Goal: Task Accomplishment & Management: Use online tool/utility

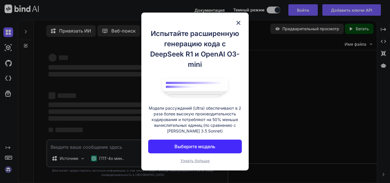
click at [369, 9] on div "Испытайте расширенную генерацию кода с DeepSeek R1 и OpenAI O3-mini Модели расс…" at bounding box center [195, 91] width 390 height 183
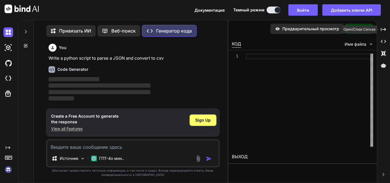
scroll to position [3, 0]
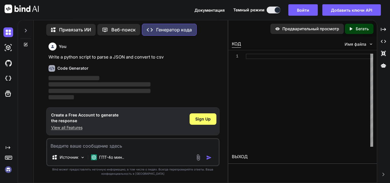
type textarea "x"
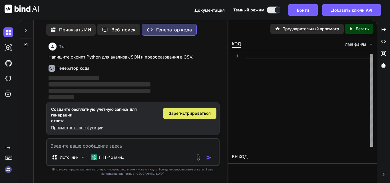
click at [173, 114] on font "Зарегистрироваться" at bounding box center [190, 113] width 42 height 5
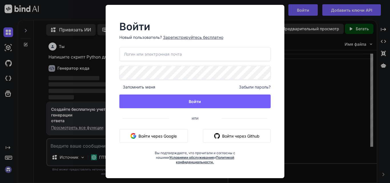
click at [154, 130] on button "Войти через Google" at bounding box center [153, 136] width 68 height 14
click at [155, 133] on font "Войти через Google" at bounding box center [157, 136] width 38 height 6
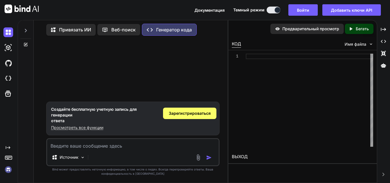
click at [271, 8] on button at bounding box center [273, 10] width 14 height 7
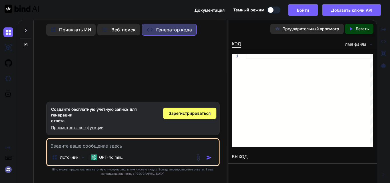
click at [271, 8] on div at bounding box center [271, 10] width 6 height 6
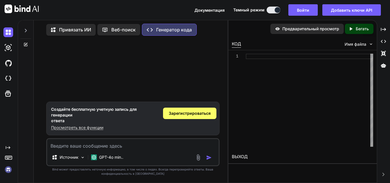
click at [287, 53] on div "1" at bounding box center [302, 100] width 148 height 100
click at [287, 54] on div at bounding box center [309, 100] width 127 height 93
type textarea "ц"
click at [384, 28] on icon at bounding box center [383, 29] width 5 height 3
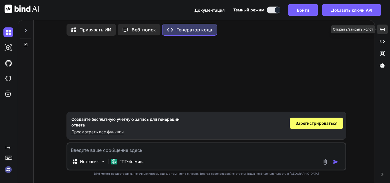
click at [384, 28] on icon at bounding box center [381, 29] width 5 height 3
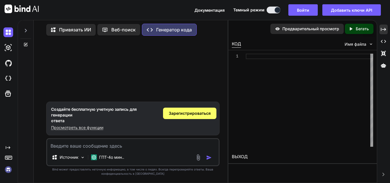
drag, startPoint x: 31, startPoint y: 2, endPoint x: 142, endPoint y: 57, distance: 123.5
click at [142, 57] on div at bounding box center [133, 70] width 172 height 61
click at [302, 9] on font "Войти" at bounding box center [303, 10] width 12 height 5
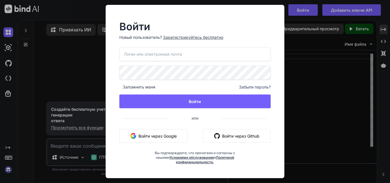
click at [175, 135] on font "Войти через Google" at bounding box center [157, 136] width 38 height 5
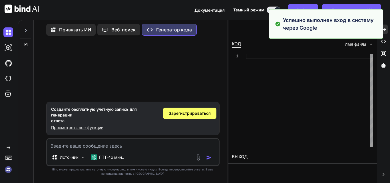
click at [190, 57] on div at bounding box center [133, 70] width 172 height 61
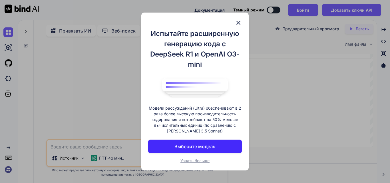
click at [235, 22] on img at bounding box center [238, 22] width 7 height 7
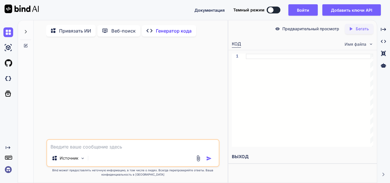
click at [277, 13] on button at bounding box center [273, 10] width 14 height 7
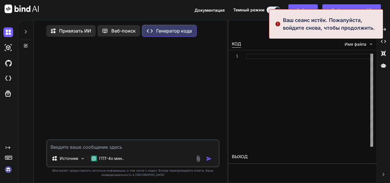
click at [164, 149] on textarea at bounding box center [132, 145] width 171 height 10
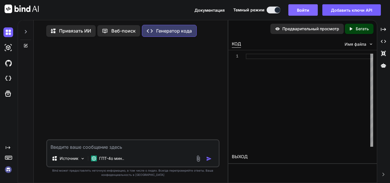
type textarea "x"
click at [127, 142] on textarea at bounding box center [132, 145] width 171 height 10
click at [126, 149] on textarea at bounding box center [132, 145] width 171 height 10
type textarea "е"
type textarea "x"
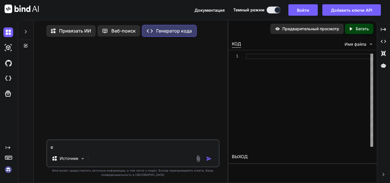
type textarea "ео"
type textarea "x"
type textarea "ео"
click at [71, 158] on font "Источник" at bounding box center [69, 158] width 19 height 5
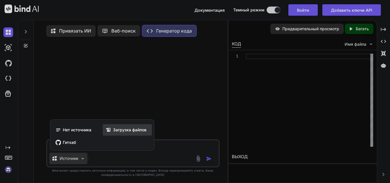
click at [115, 133] on span "Загрузка файлов" at bounding box center [129, 130] width 33 height 6
type textarea "x"
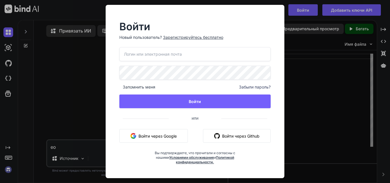
click at [156, 143] on div "Запомнить меня Забыли пароль? Войти или Войти через Google Войти через Github В…" at bounding box center [194, 105] width 151 height 117
click at [155, 138] on font "Войти через Google" at bounding box center [157, 136] width 38 height 5
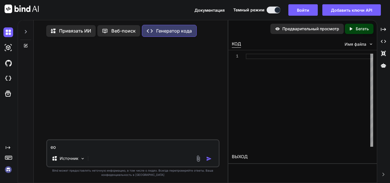
drag, startPoint x: 44, startPoint y: 8, endPoint x: 13, endPoint y: 5, distance: 31.0
click at [13, 5] on div "Документация Темный режим Войти Добавить ключи API Created with Pixso." at bounding box center [195, 10] width 390 height 20
click at [99, 147] on textarea "ео" at bounding box center [132, 145] width 171 height 10
drag, startPoint x: 98, startPoint y: 150, endPoint x: 35, endPoint y: 145, distance: 62.9
click at [37, 145] on div "Привязать ИИ Веб-поиск Created with Pixso. Генератор кода ео Источник Создано с…" at bounding box center [131, 103] width 194 height 161
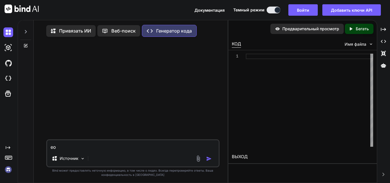
paste textarea "<!DOCTYPE html> <html lang="en"> <head> <meta charset="UTF-8"> <meta name="view…"
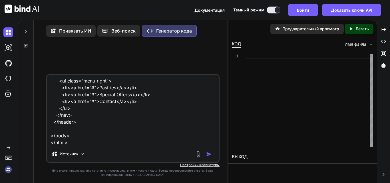
scroll to position [165, 0]
type textarea "<!DOCTYPE html> <html lang="en"> <head> <meta charset="UTF-8"> <meta name="view…"
click at [211, 156] on img "button" at bounding box center [209, 154] width 6 height 6
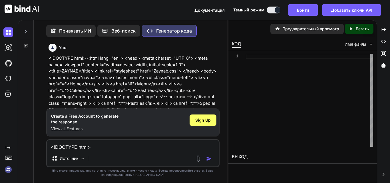
scroll to position [3, 0]
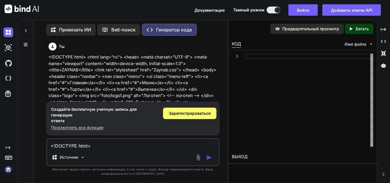
click at [205, 144] on textarea "<!DOCTYPE html> <html lang="en"> <head> <meta charset="UTF-8"> <meta name="view…" at bounding box center [132, 144] width 171 height 10
paste textarea "* { margin: 0; padding: 0; box-sizing: border-box; } body { font-family: 'Georg…"
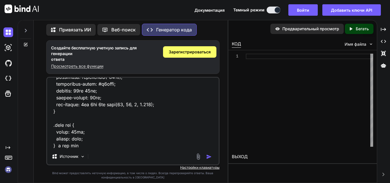
type textarea "* { margin: 0; padding: 0; box-sizing: border-box; } body { font-family: 'Georg…"
click at [207, 158] on img "button" at bounding box center [209, 157] width 6 height 6
click at [209, 157] on img "button" at bounding box center [209, 157] width 6 height 6
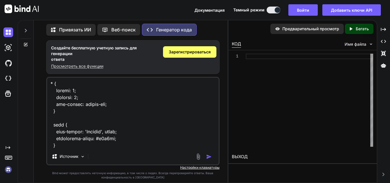
scroll to position [0, 0]
click at [208, 156] on img "button" at bounding box center [209, 157] width 6 height 6
click at [209, 157] on img "button" at bounding box center [209, 157] width 6 height 6
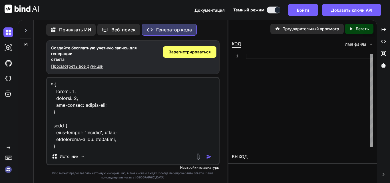
click at [209, 157] on img "button" at bounding box center [209, 157] width 6 height 6
click at [278, 12] on div at bounding box center [277, 10] width 6 height 6
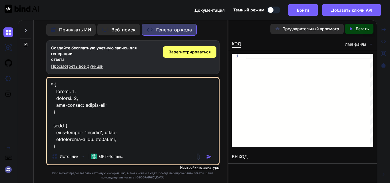
click at [272, 9] on div at bounding box center [271, 10] width 6 height 6
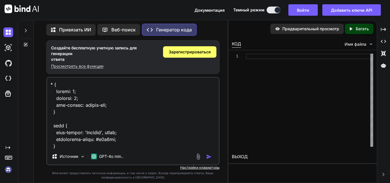
click at [128, 31] on p "Веб-поиск" at bounding box center [123, 29] width 24 height 7
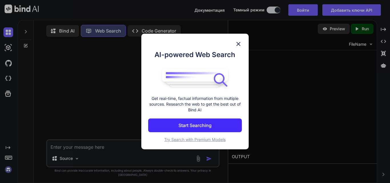
scroll to position [3, 0]
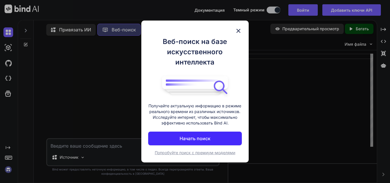
click at [240, 32] on img at bounding box center [238, 30] width 7 height 7
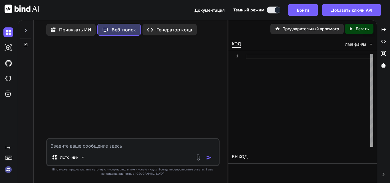
click at [158, 31] on font "Генератор кода" at bounding box center [174, 30] width 36 height 6
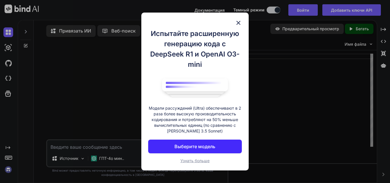
click at [236, 22] on img at bounding box center [238, 22] width 7 height 7
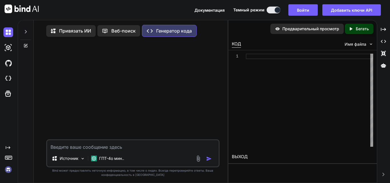
click at [6, 158] on icon at bounding box center [9, 157] width 8 height 8
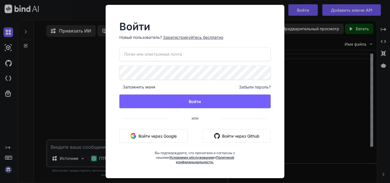
click at [176, 38] on font "Зарегистрируйтесь бесплатно" at bounding box center [193, 37] width 60 height 5
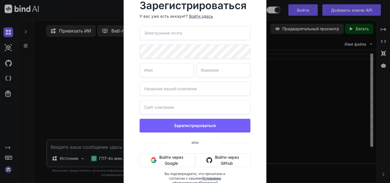
click at [173, 39] on input "email" at bounding box center [195, 33] width 111 height 14
click at [175, 35] on input "email" at bounding box center [195, 33] width 111 height 14
type input "ы"
type input "shoevamehrona04@gmail.com"
click at [167, 72] on input "text" at bounding box center [167, 70] width 54 height 14
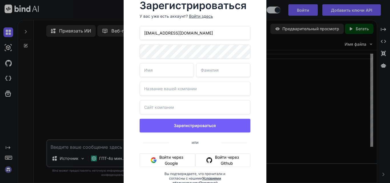
type input "Mehrona"
click at [208, 66] on input "text" at bounding box center [223, 70] width 54 height 14
type input "Shoeva"
click at [201, 91] on input "text" at bounding box center [195, 89] width 111 height 14
type input "W|M"
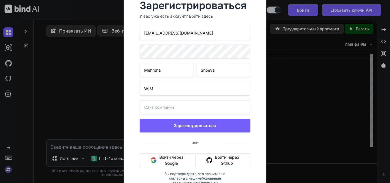
click at [171, 110] on input "text" at bounding box center [195, 107] width 111 height 14
paste input "https://www.instagram.com/wm.sabo?utm_source=qr&igsh=MXEycHNqdGUxamVlNA=="
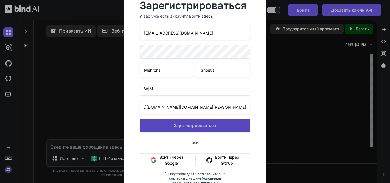
type input "https://www.instagram.com/wm.sabo?utm_source=qr&igsh=MXEycHNqdGUxamVlNA=="
click at [175, 121] on button "Зарегистрироваться" at bounding box center [195, 126] width 111 height 14
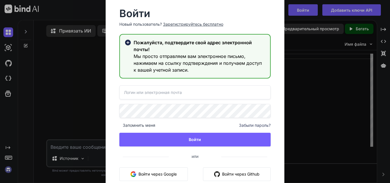
type input "shoevamehrona04@gmail.com"
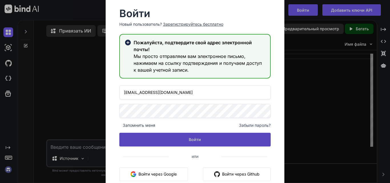
click at [192, 136] on button "Войти" at bounding box center [194, 140] width 151 height 14
click at [199, 143] on button "Войти" at bounding box center [194, 140] width 151 height 14
click at [191, 136] on button "Войти" at bounding box center [194, 140] width 151 height 14
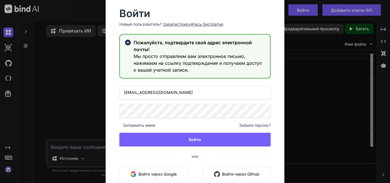
click at [194, 59] on h3 "Мы просто отправляем вам электронное письмо, нажимаем на ссылку подтверждения и…" at bounding box center [200, 63] width 132 height 21
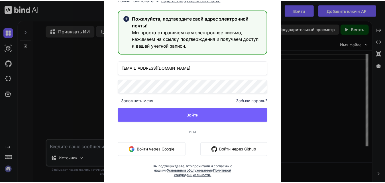
scroll to position [25, 0]
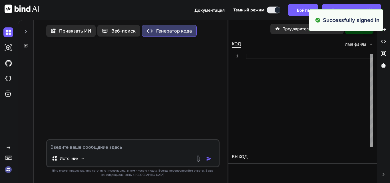
click at [205, 115] on div at bounding box center [133, 90] width 172 height 98
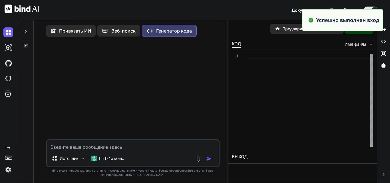
click at [202, 95] on div at bounding box center [133, 90] width 172 height 98
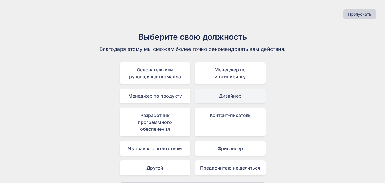
click at [237, 95] on font "Дизайнер" at bounding box center [230, 96] width 23 height 6
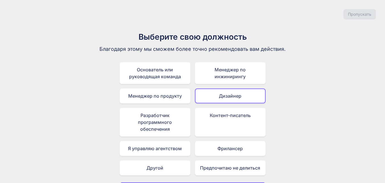
click at [237, 95] on font "Дизайнер" at bounding box center [230, 96] width 23 height 6
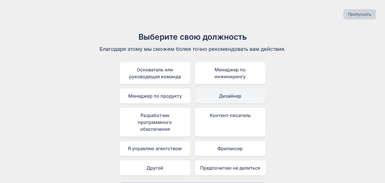
scroll to position [17, 0]
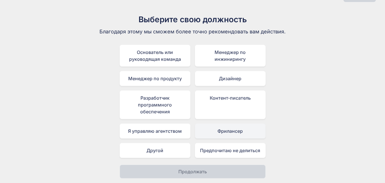
click at [243, 134] on div "Фрилансер" at bounding box center [230, 131] width 71 height 15
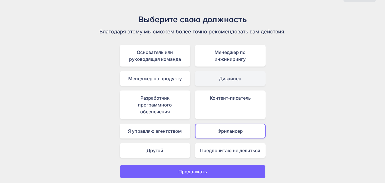
click at [235, 81] on font "Дизайнер" at bounding box center [230, 79] width 23 height 6
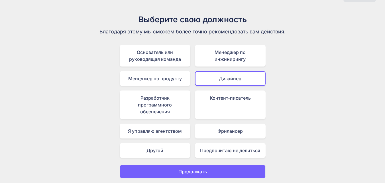
click at [234, 172] on button "Продолжать" at bounding box center [193, 172] width 146 height 14
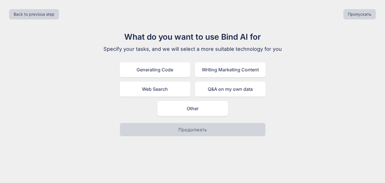
scroll to position [0, 0]
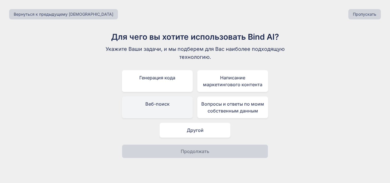
click at [166, 110] on div "Веб-поиск" at bounding box center [157, 107] width 71 height 22
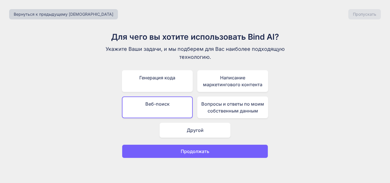
click at [207, 154] on font "Продолжать" at bounding box center [195, 151] width 29 height 6
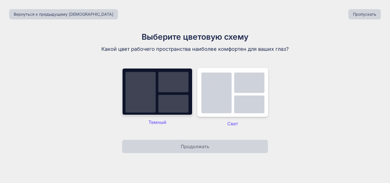
click at [187, 107] on img at bounding box center [157, 91] width 71 height 47
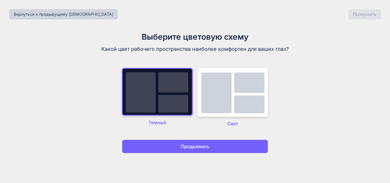
click at [199, 147] on font "Продолжать" at bounding box center [195, 147] width 29 height 6
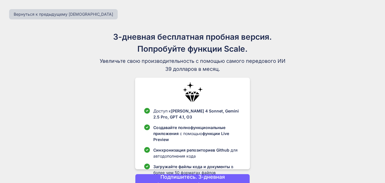
scroll to position [35, 0]
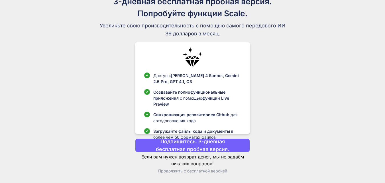
click at [213, 146] on p "Подпишитесь. 3-дневная бесплатная пробная версия." at bounding box center [192, 145] width 93 height 15
drag, startPoint x: 213, startPoint y: 146, endPoint x: 226, endPoint y: 173, distance: 30.5
click at [226, 173] on div "Подпишитесь. 3-дневная бесплатная пробная версия. Если вам нужен возврат денег,…" at bounding box center [192, 155] width 115 height 35
click at [212, 171] on font "Продолжить с бесплатной версией" at bounding box center [192, 170] width 69 height 5
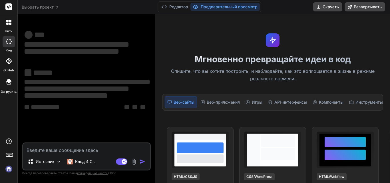
scroll to position [95, 0]
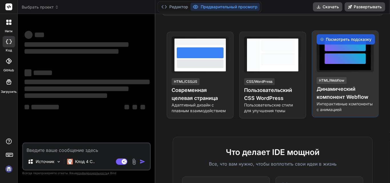
click at [327, 66] on div at bounding box center [344, 54] width 41 height 26
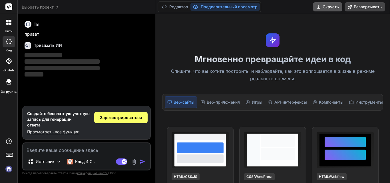
click at [330, 9] on font "Скачать" at bounding box center [330, 6] width 16 height 5
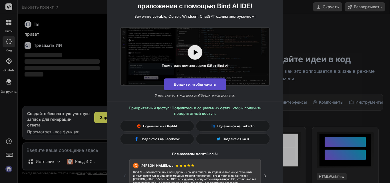
click at [196, 86] on font "Войдите, чтобы начать" at bounding box center [195, 84] width 42 height 5
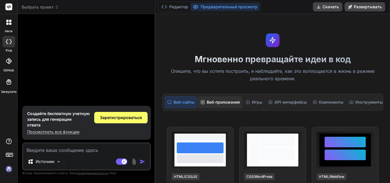
click at [216, 104] on font "Веб-приложения" at bounding box center [223, 102] width 33 height 5
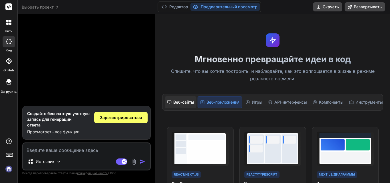
click at [178, 103] on font "Веб-сайты" at bounding box center [183, 102] width 21 height 5
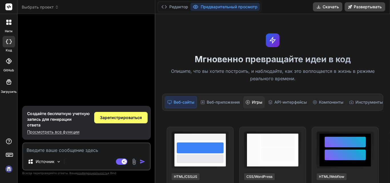
click at [253, 98] on div "Игры" at bounding box center [253, 102] width 21 height 12
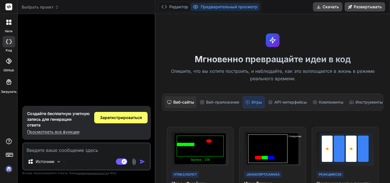
click at [178, 101] on font "Веб-сайты" at bounding box center [183, 102] width 21 height 5
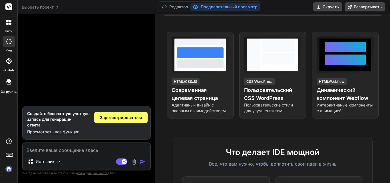
scroll to position [190, 0]
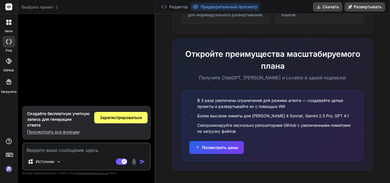
scroll to position [424, 0]
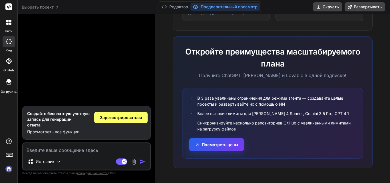
click at [233, 147] on font "Посмотреть цены" at bounding box center [220, 144] width 36 height 5
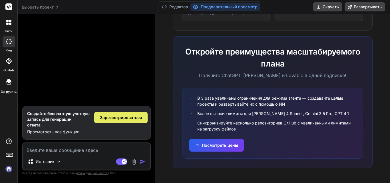
click at [104, 118] on font "Зарегистрироваться" at bounding box center [121, 117] width 42 height 5
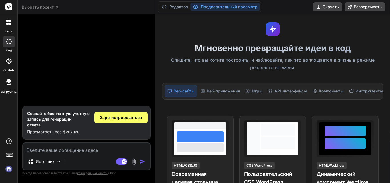
scroll to position [0, 0]
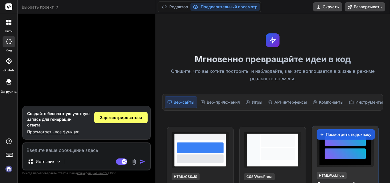
click at [330, 154] on div at bounding box center [344, 153] width 41 height 11
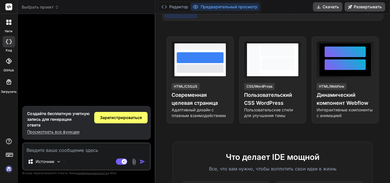
scroll to position [95, 0]
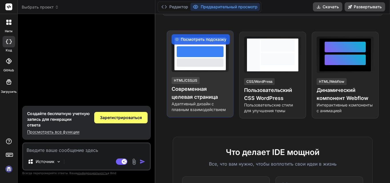
click at [192, 84] on div "HTML/CSS/JS" at bounding box center [185, 80] width 28 height 7
click at [193, 60] on div at bounding box center [200, 62] width 47 height 9
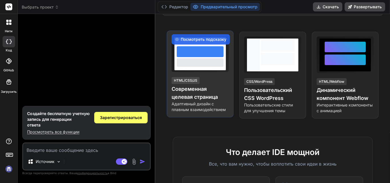
click at [190, 109] on font "Адаптивный дизайн с плавным взаимодействием" at bounding box center [198, 106] width 54 height 11
click at [199, 84] on div "HTML/CSS/JS" at bounding box center [185, 80] width 28 height 7
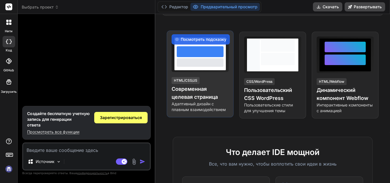
scroll to position [0, 0]
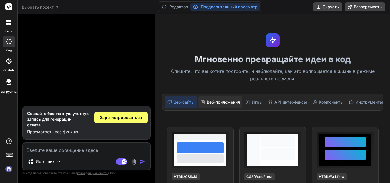
click at [217, 106] on div "Веб-приложения" at bounding box center [220, 102] width 44 height 12
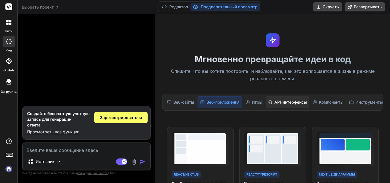
click at [292, 102] on font "API-интерфейсы" at bounding box center [290, 102] width 33 height 5
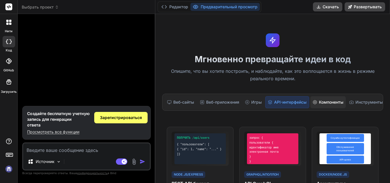
click at [321, 102] on font "Компоненты" at bounding box center [331, 102] width 25 height 5
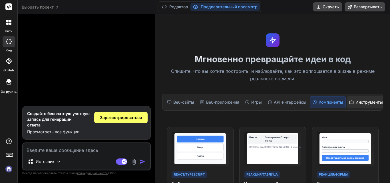
click at [356, 102] on font "Инструменты" at bounding box center [368, 102] width 27 height 5
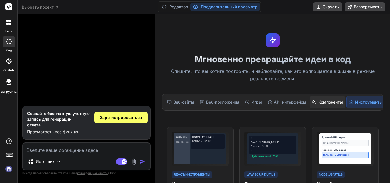
click at [332, 104] on font "Компоненты" at bounding box center [330, 102] width 25 height 5
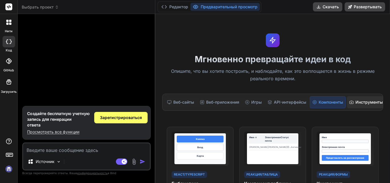
click at [361, 106] on div "Инструменты" at bounding box center [366, 102] width 38 height 12
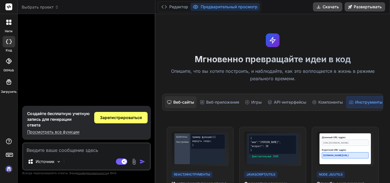
click at [176, 108] on div "Веб-сайты" at bounding box center [181, 102] width 32 height 12
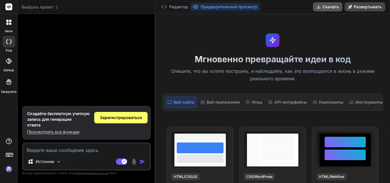
click at [322, 8] on font "Скачать" at bounding box center [330, 6] width 16 height 5
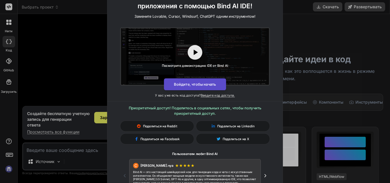
click at [216, 81] on button "Войдите, чтобы начать" at bounding box center [195, 84] width 62 height 12
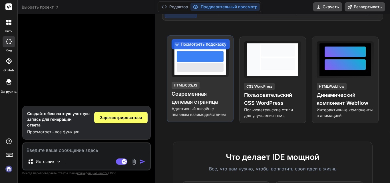
scroll to position [190, 0]
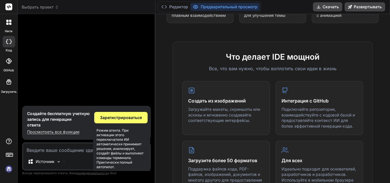
click at [124, 161] on icon at bounding box center [124, 161] width 3 height 3
click at [124, 161] on rect at bounding box center [121, 161] width 11 height 6
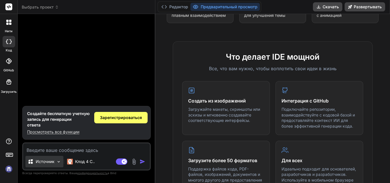
click at [52, 157] on div "Источник" at bounding box center [44, 161] width 38 height 11
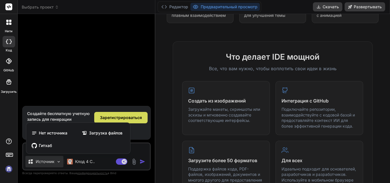
click at [117, 93] on div at bounding box center [195, 91] width 390 height 183
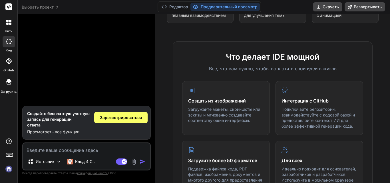
click at [73, 132] on font "Просмотреть все функции" at bounding box center [53, 131] width 52 height 5
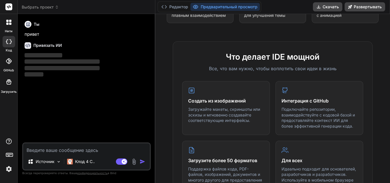
click at [60, 150] on textarea at bounding box center [86, 148] width 127 height 10
type textarea "x"
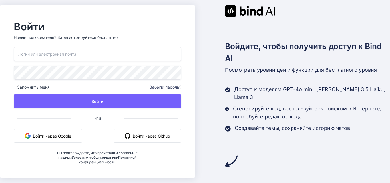
click at [53, 137] on font "Войти через Google" at bounding box center [52, 136] width 38 height 5
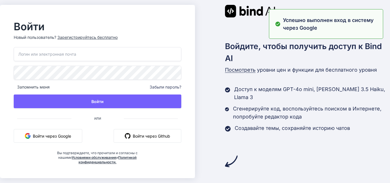
click at [62, 58] on input "email" at bounding box center [97, 54] width 167 height 14
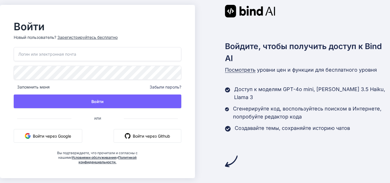
click at [112, 57] on input "email" at bounding box center [97, 54] width 167 height 14
type input "[EMAIL_ADDRESS][DOMAIN_NAME]"
click at [89, 40] on p "Новый пользователь? Зарегистрируйтесь бесплатно" at bounding box center [97, 41] width 167 height 13
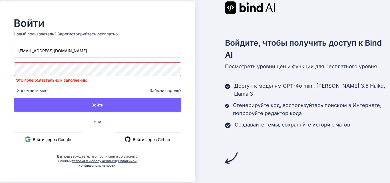
click at [89, 36] on font "Зарегистрируйтесь бесплатно" at bounding box center [87, 33] width 60 height 5
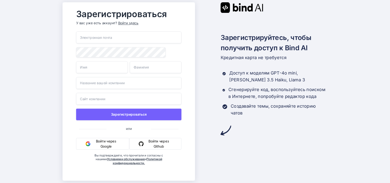
click at [110, 36] on input "email" at bounding box center [128, 37] width 105 height 12
type input "[EMAIL_ADDRESS][DOMAIN_NAME]"
click at [86, 71] on input "text" at bounding box center [102, 67] width 52 height 12
type input "Mehrona"
click at [146, 68] on input "text" at bounding box center [156, 67] width 52 height 12
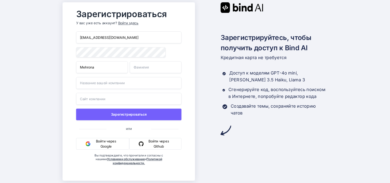
type input "Shoeva"
click at [114, 82] on input "text" at bounding box center [128, 83] width 105 height 12
type input "W|M"
click at [122, 99] on input "text" at bounding box center [128, 99] width 105 height 12
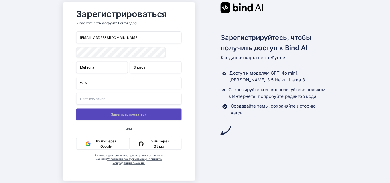
click at [125, 113] on button "Зарегистрироваться" at bounding box center [128, 114] width 105 height 12
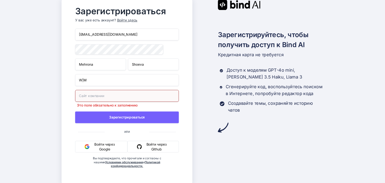
click at [123, 96] on input "text" at bounding box center [127, 96] width 104 height 12
type input "d"
type input "W"
click at [120, 97] on input "text" at bounding box center [127, 96] width 104 height 12
paste input "https://www.instagram.com/wm.sabo?utm_source=qr&igsh=MXEycHNqdGUxamVlNA=="
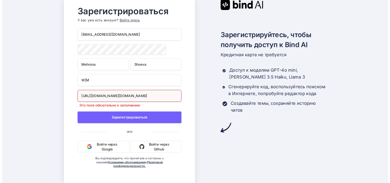
scroll to position [0, 52]
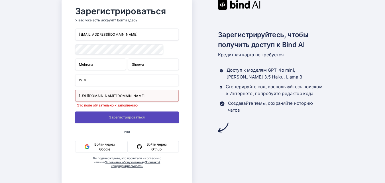
type input "https://www.instagram.com/wm.sabo?utm_source=qr&igsh=MXEycHNqdGUxamVlNA=="
click at [152, 117] on button "Зарегистрироваться" at bounding box center [127, 117] width 104 height 12
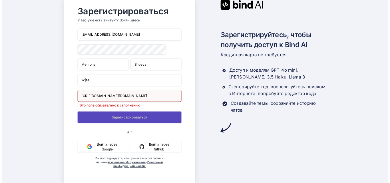
scroll to position [0, 0]
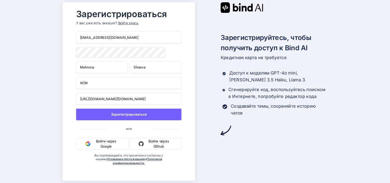
click at [106, 144] on font "Войти через Google" at bounding box center [106, 143] width 20 height 9
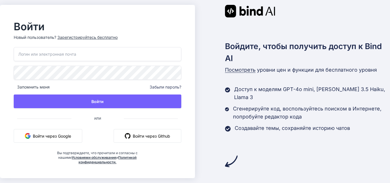
click at [48, 58] on input "email" at bounding box center [97, 54] width 167 height 14
type input "[EMAIL_ADDRESS][DOMAIN_NAME]"
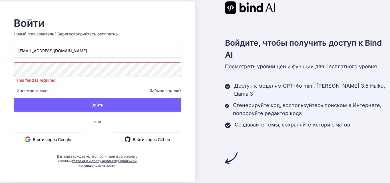
click at [155, 90] on div "[EMAIL_ADDRESS][DOMAIN_NAME] This field is required Запомнить меня Забыли парол…" at bounding box center [97, 106] width 167 height 124
click at [155, 90] on font "Забыли пароль?" at bounding box center [166, 90] width 32 height 5
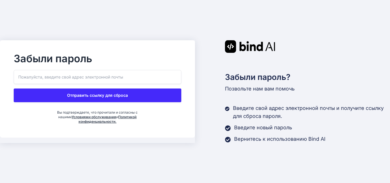
click at [92, 75] on input "email" at bounding box center [97, 77] width 167 height 14
type input "[EMAIL_ADDRESS][DOMAIN_NAME]"
click at [93, 92] on button "Отправить ссылку для сброса" at bounding box center [97, 95] width 167 height 14
click at [130, 97] on button "Отправить ссылку для сброса" at bounding box center [97, 95] width 167 height 14
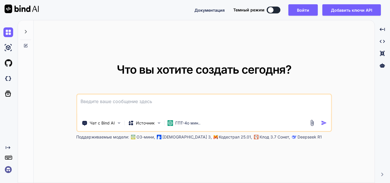
click at [273, 7] on button at bounding box center [273, 10] width 14 height 7
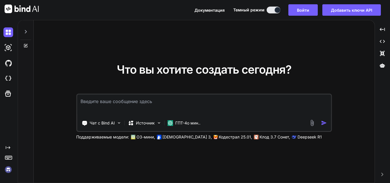
click at [134, 104] on textarea at bounding box center [204, 104] width 254 height 21
click at [205, 108] on textarea at bounding box center [204, 104] width 254 height 21
paste textarea
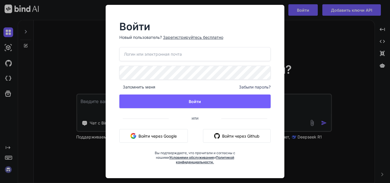
click at [168, 132] on button "Войти через Google" at bounding box center [153, 136] width 68 height 14
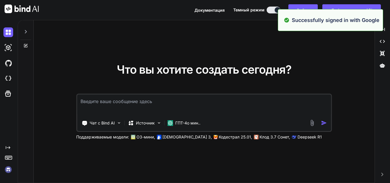
click at [177, 56] on div "Что вы хотите создать сегодня? Чат с Bind AI Источник ГПТ-4о мин.. Поддерживаем…" at bounding box center [204, 101] width 341 height 163
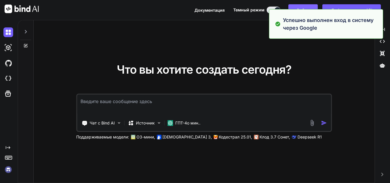
click at [312, 6] on button "Войти" at bounding box center [302, 9] width 29 height 11
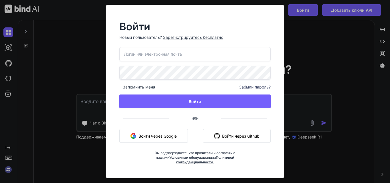
click at [144, 52] on input "email" at bounding box center [194, 54] width 151 height 14
type input "shoevamehrona04@gmail.com"
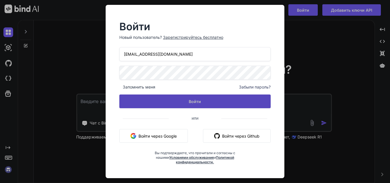
click at [165, 100] on button "Войти" at bounding box center [194, 101] width 151 height 14
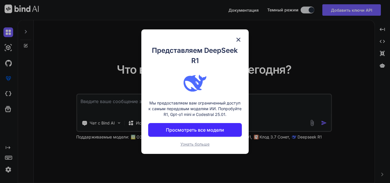
click at [195, 146] on p "Узнать больше" at bounding box center [195, 144] width 94 height 6
click at [188, 126] on button "Просмотреть все модели" at bounding box center [195, 130] width 94 height 14
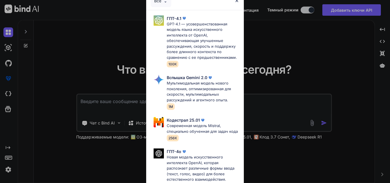
click at [268, 46] on div "Все ГПТ-4.1 GPT-4.1 — усовершенствованная модель языка искусственного интеллект…" at bounding box center [195, 91] width 390 height 183
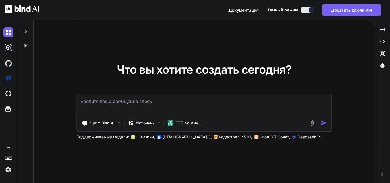
click at [7, 167] on img at bounding box center [8, 170] width 10 height 10
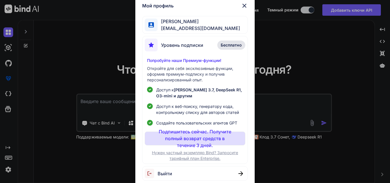
click at [214, 25] on div "Мехрона Шоева pk.shoeva@gmail.com" at bounding box center [194, 25] width 105 height 18
click at [242, 6] on img at bounding box center [244, 5] width 7 height 7
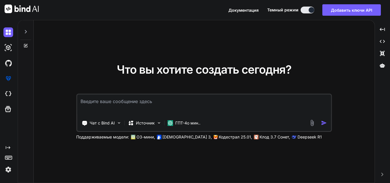
click at [192, 108] on textarea at bounding box center [204, 104] width 254 height 21
paste textarea "* { margin: 0; padding: 0; box-sizing: border-box; } body { font-family: 'Georg…"
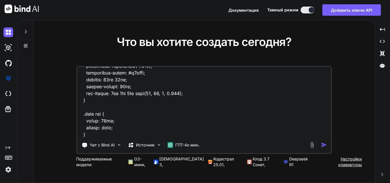
scroll to position [398, 0]
type textarea "* { margin: 0; padding: 0; box-sizing: border-box; } body { font-family: 'Georg…"
click at [324, 148] on img "button" at bounding box center [324, 145] width 6 height 6
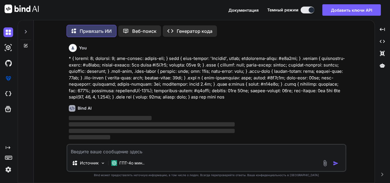
scroll to position [3, 0]
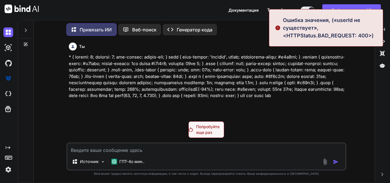
click at [264, 146] on textarea at bounding box center [206, 148] width 278 height 10
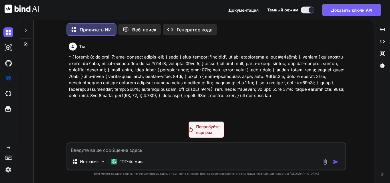
click at [214, 133] on p "Попробуйте еще раз" at bounding box center [210, 129] width 28 height 11
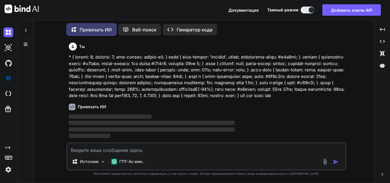
click at [147, 152] on textarea at bounding box center [206, 148] width 278 height 10
paste textarea "<!DOCTYPE html> <html lang="en"> <head> <meta charset="UTF-8"> <meta name="view…"
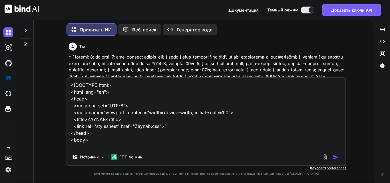
scroll to position [165, 0]
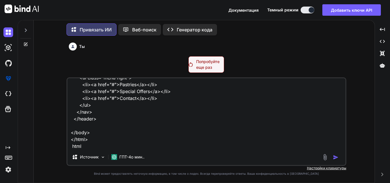
click at [72, 148] on textarea "<!DOCTYPE html> <html lang="en"> <head> <meta charset="UTF-8"> <meta name="view…" at bounding box center [206, 113] width 278 height 71
type textarea "<!DOCTYPE html> <html lang="en"> <head> <meta charset="UTF-8"> <meta name="view…"
click at [200, 66] on font "Попробуйте еще раз" at bounding box center [207, 64] width 23 height 11
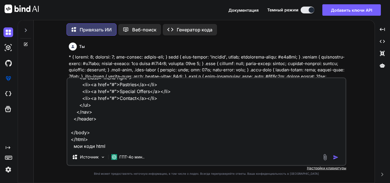
click at [337, 157] on img "button" at bounding box center [336, 157] width 6 height 6
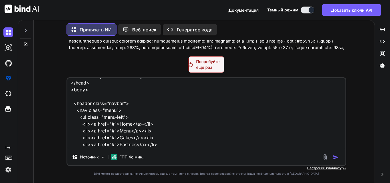
scroll to position [0, 0]
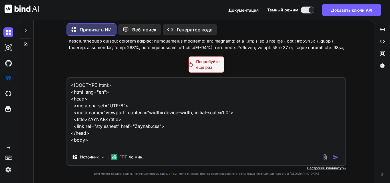
drag, startPoint x: 118, startPoint y: 145, endPoint x: 71, endPoint y: 60, distance: 96.9
click at [71, 60] on div "Ты Попробуйте еще раз <!DOCTYPE html> <html lang="en"> <head> <meta charset="UT…" at bounding box center [206, 111] width 280 height 142
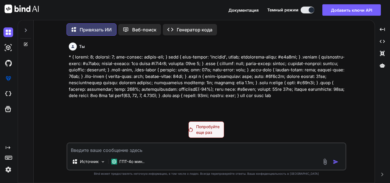
type textarea "р"
type textarea "привет"
click at [334, 158] on div at bounding box center [331, 161] width 19 height 7
click at [211, 130] on font "Попробуйте еще раз" at bounding box center [207, 129] width 23 height 11
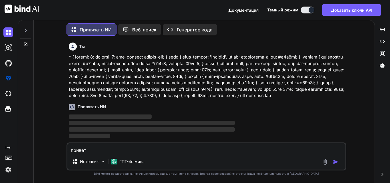
click at [336, 161] on img "button" at bounding box center [336, 162] width 6 height 6
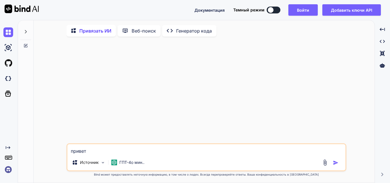
click at [335, 165] on img "button" at bounding box center [336, 163] width 6 height 6
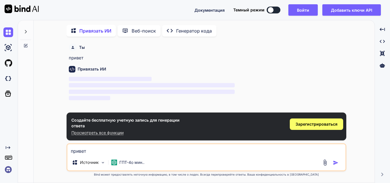
scroll to position [2, 0]
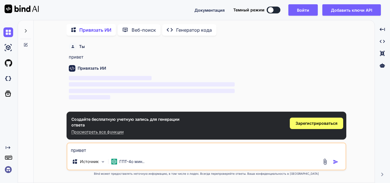
click at [333, 160] on img "button" at bounding box center [336, 162] width 6 height 6
type textarea "x"
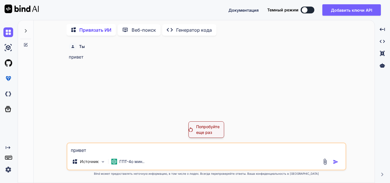
click at [203, 132] on font "Попробуйте еще раз" at bounding box center [207, 129] width 23 height 11
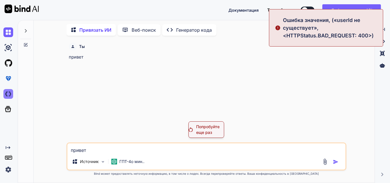
click at [11, 92] on img at bounding box center [8, 94] width 10 height 10
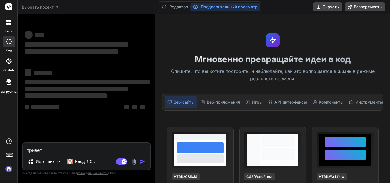
scroll to position [95, 0]
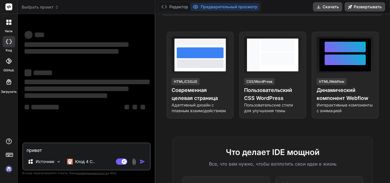
click at [57, 150] on textarea "привет" at bounding box center [86, 148] width 127 height 10
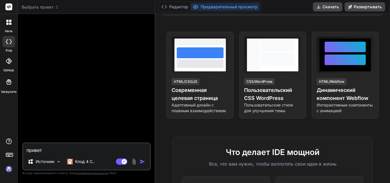
click at [141, 162] on img "button" at bounding box center [143, 162] width 6 height 6
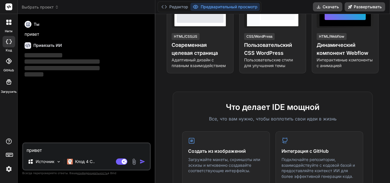
scroll to position [0, 0]
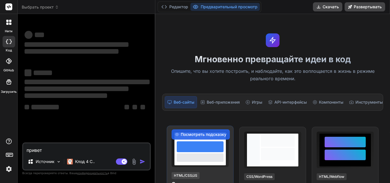
click at [202, 155] on div at bounding box center [200, 157] width 47 height 9
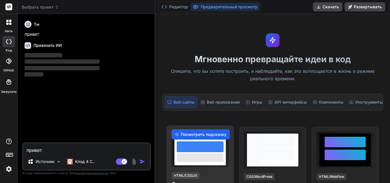
click at [197, 134] on font "Посмотреть подсказку" at bounding box center [204, 134] width 46 height 5
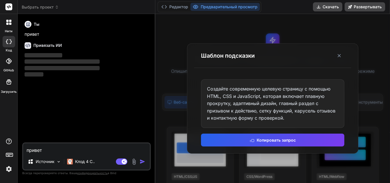
type textarea "x"
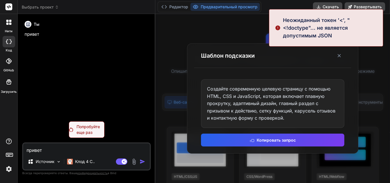
click at [163, 122] on div at bounding box center [272, 98] width 235 height 169
